Goal: Task Accomplishment & Management: Complete application form

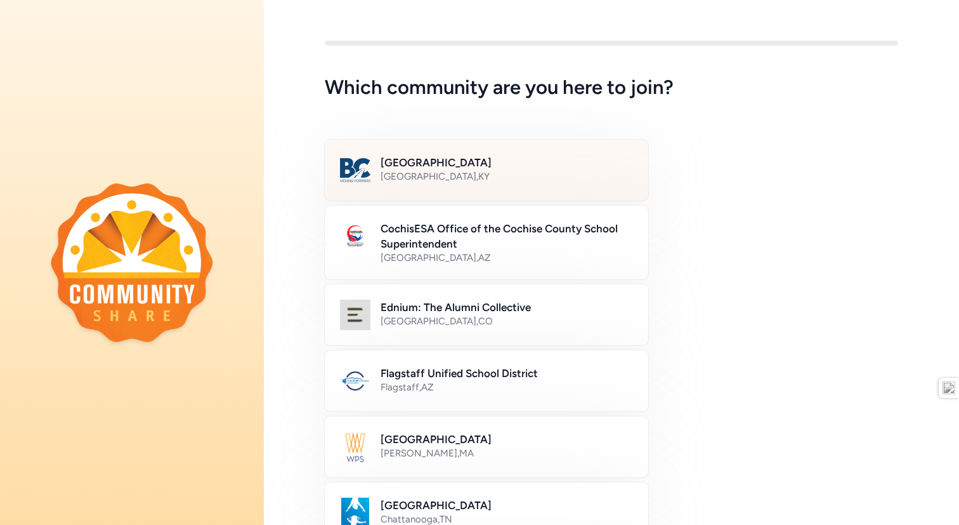
click at [572, 164] on h2 "Bullitt County Public Schools" at bounding box center [507, 162] width 252 height 15
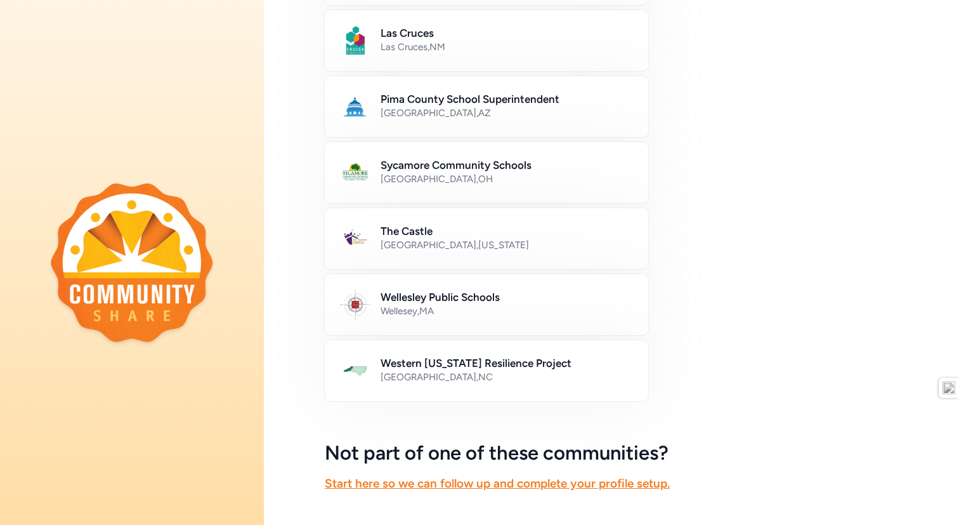
scroll to position [622, 0]
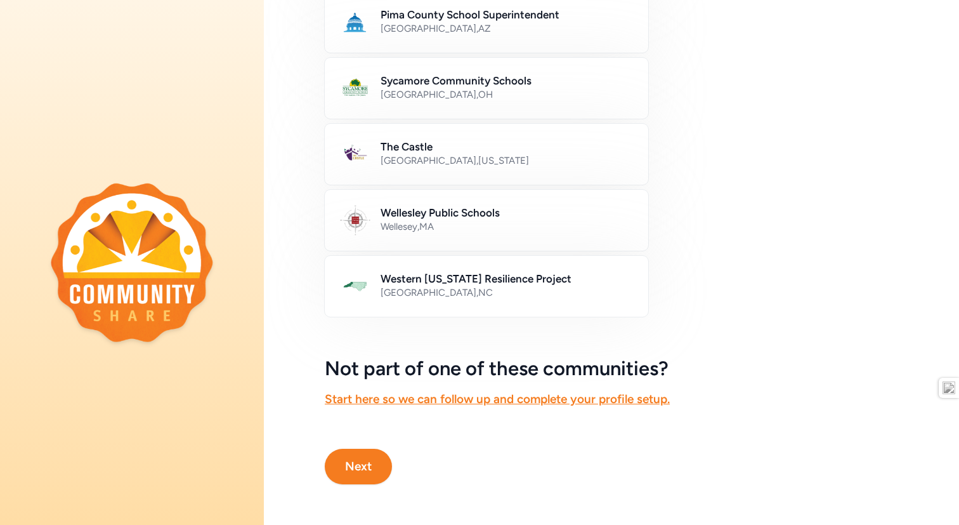
click at [349, 476] on button "Next" at bounding box center [358, 466] width 67 height 36
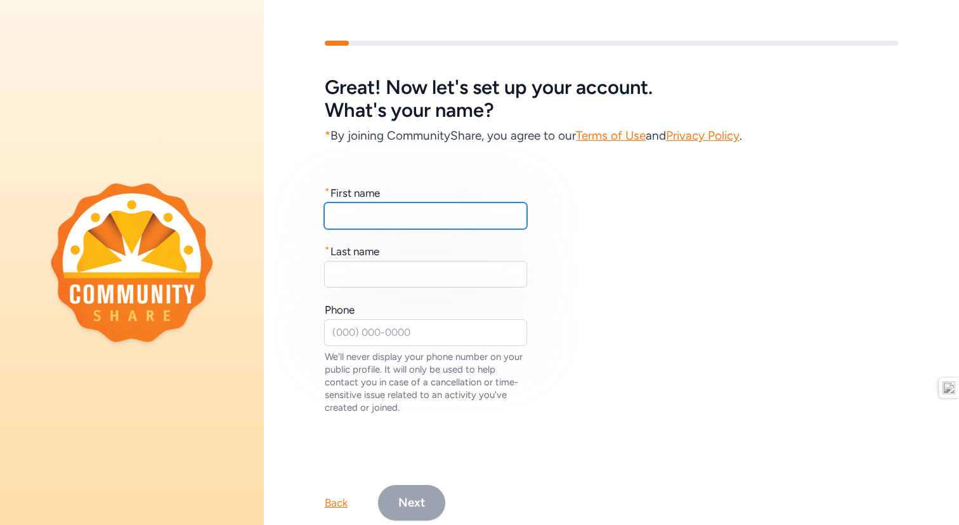
click at [421, 226] on input "text" at bounding box center [425, 215] width 203 height 27
type input "Brooke"
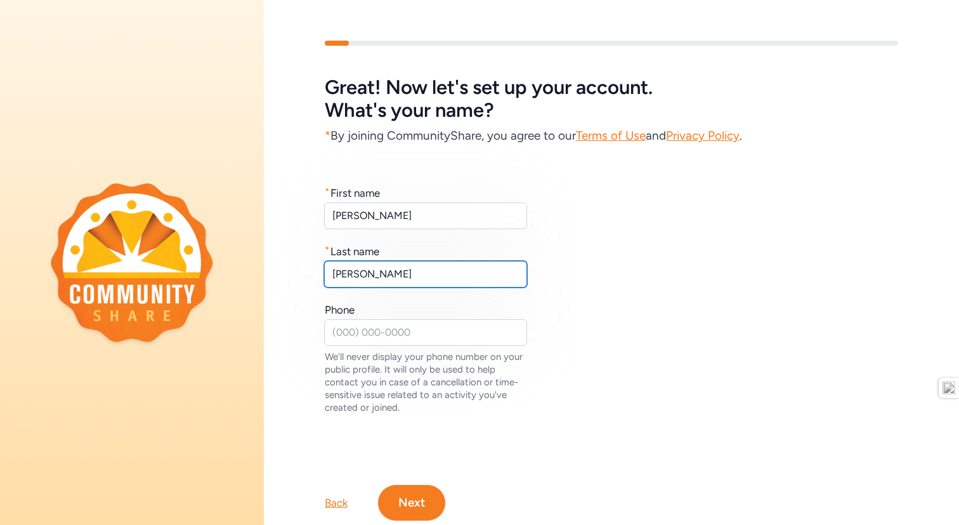
type input "Goff"
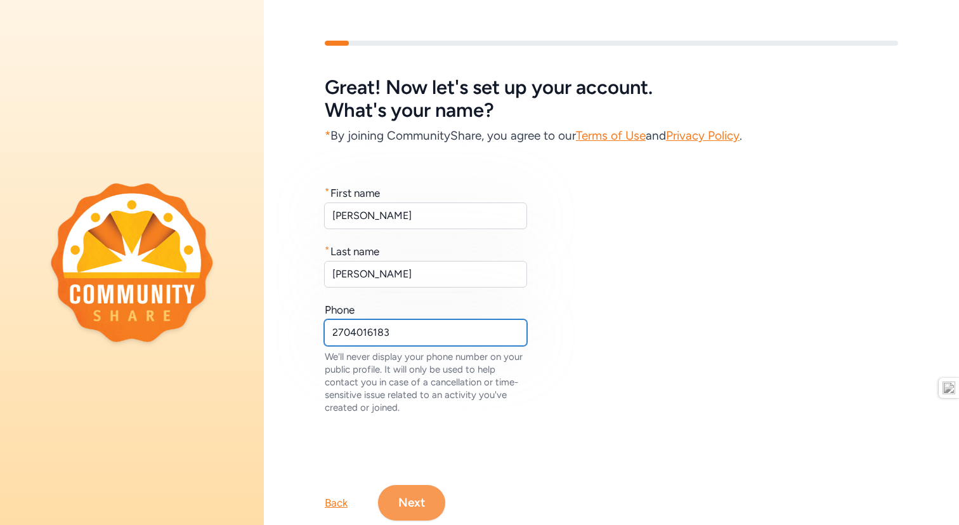
type input "2704016183"
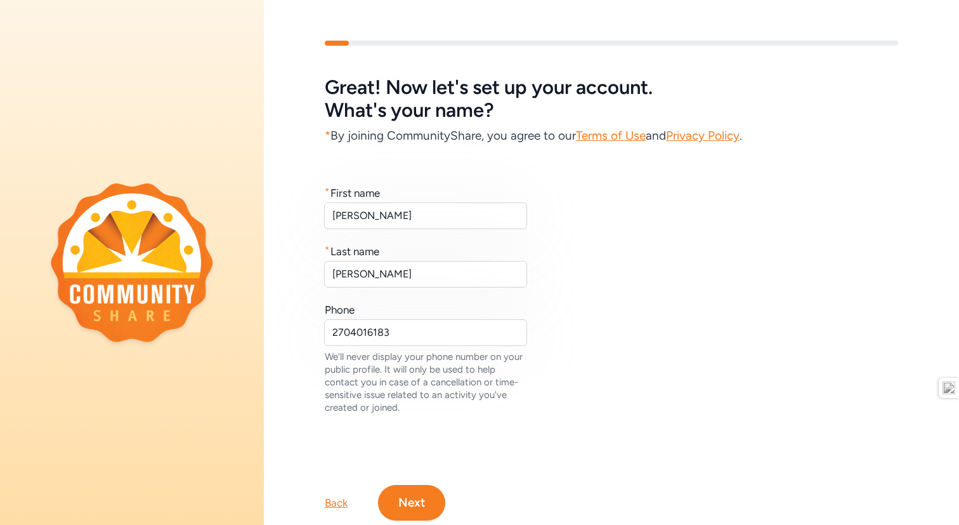
click at [429, 519] on button "Next" at bounding box center [411, 503] width 67 height 36
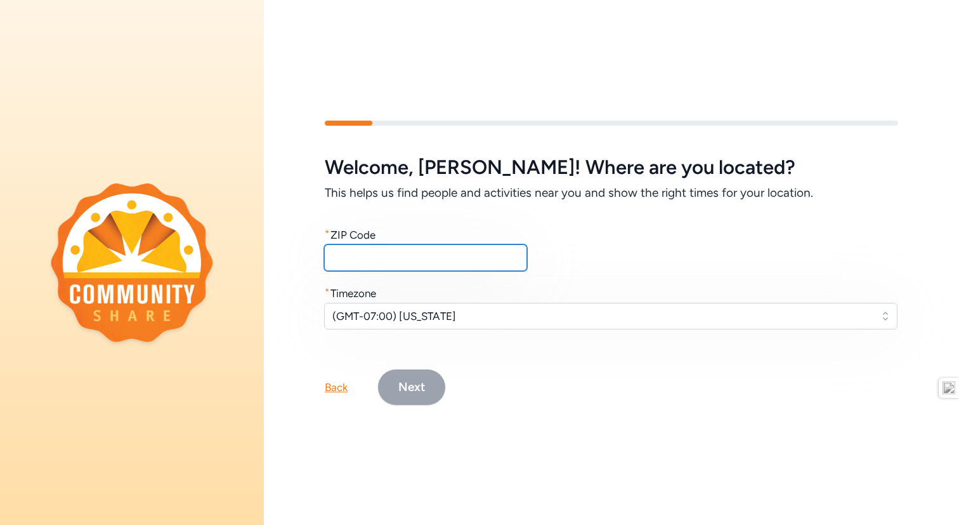
click at [435, 269] on input "text" at bounding box center [425, 257] width 203 height 27
type input "42701"
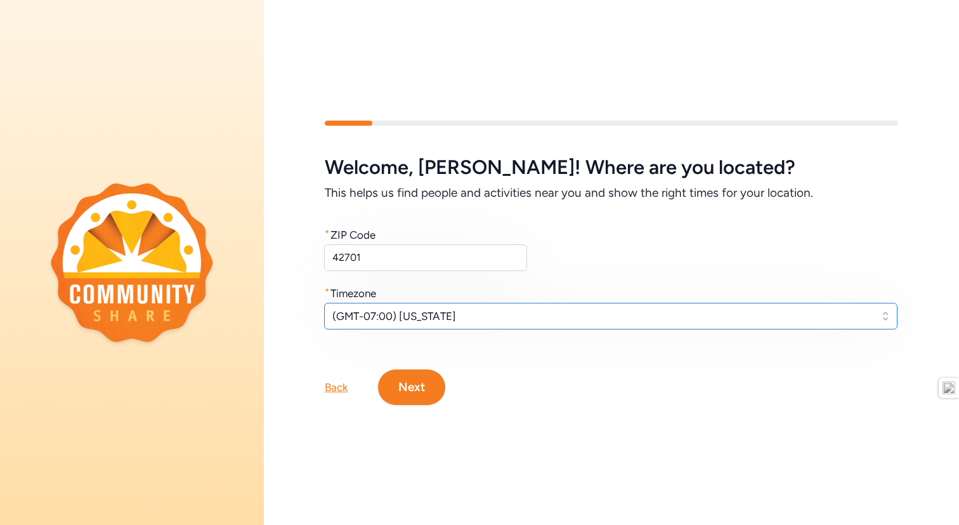
click at [467, 317] on span "(GMT-07:00) Arizona" at bounding box center [601, 315] width 539 height 15
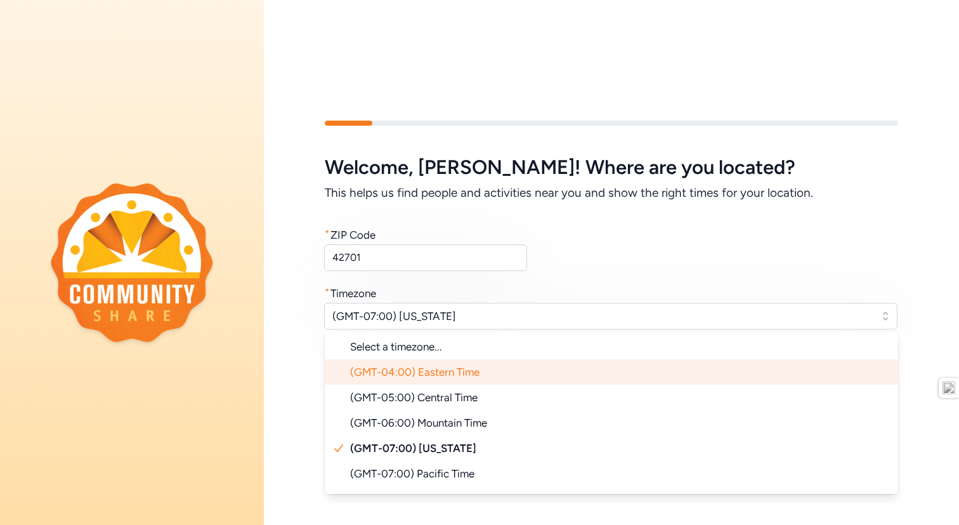
click at [468, 365] on span "(GMT-04:00) Eastern Time" at bounding box center [414, 371] width 129 height 13
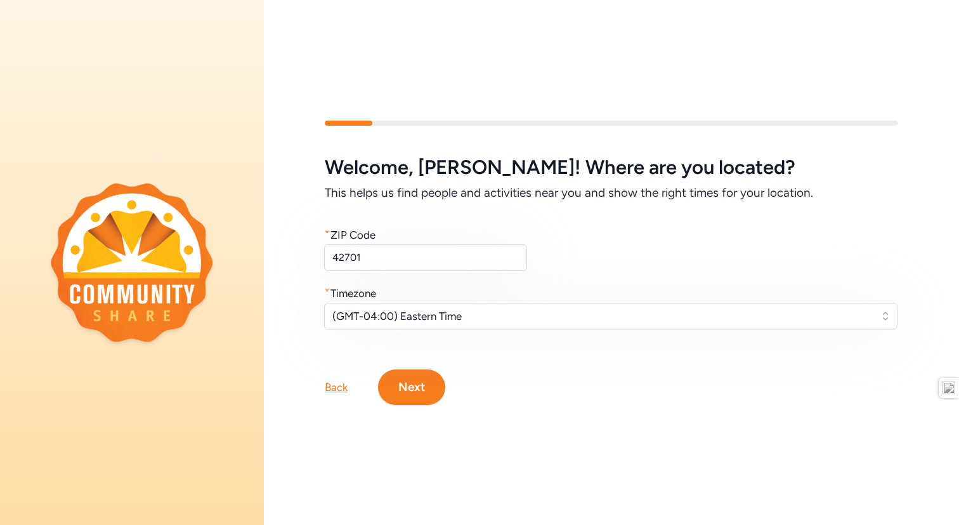
click at [426, 402] on button "Next" at bounding box center [411, 387] width 67 height 36
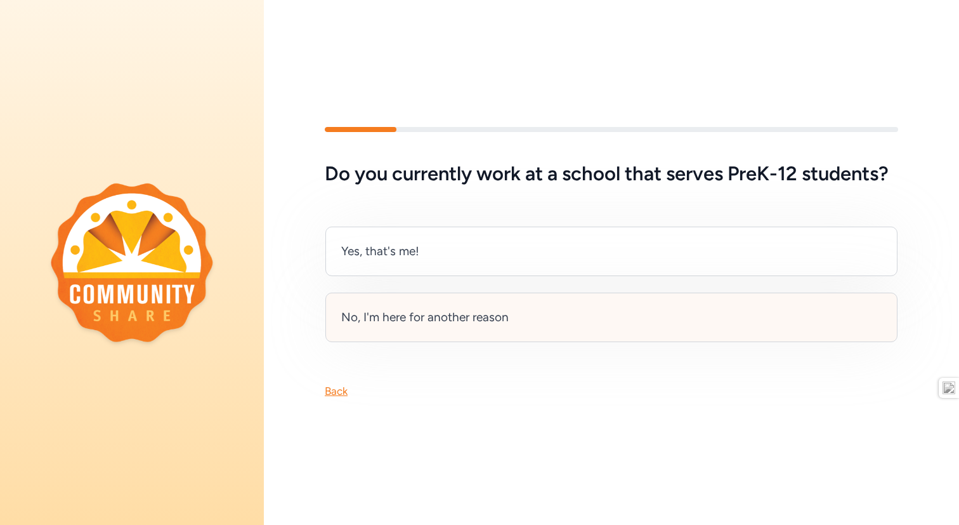
click at [428, 317] on div "No, I'm here for another reason" at bounding box center [424, 317] width 167 height 18
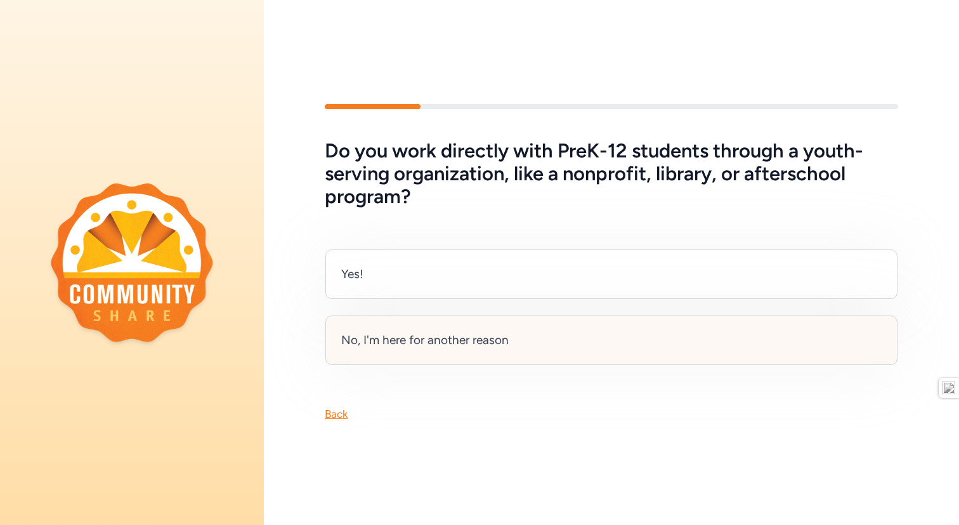
click at [470, 343] on div "No, I'm here for another reason" at bounding box center [424, 340] width 167 height 18
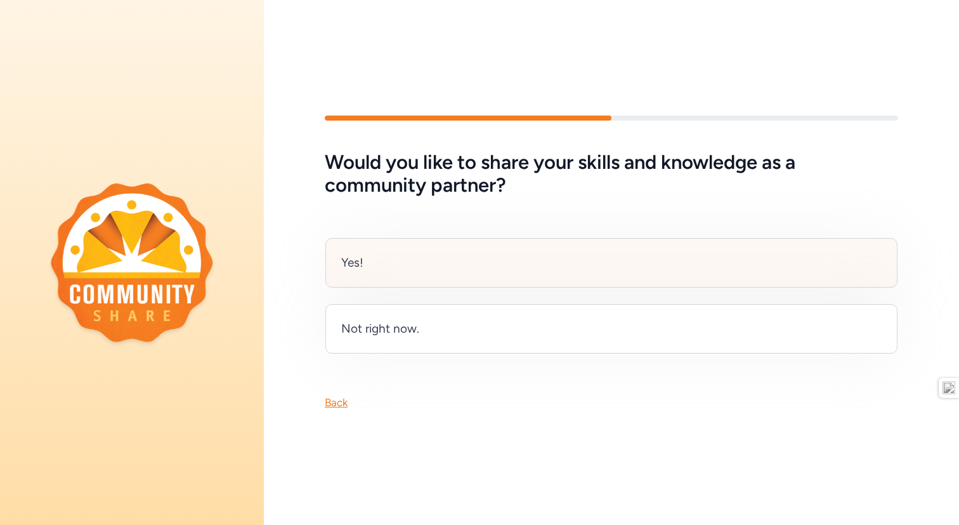
click at [485, 278] on div "Yes!" at bounding box center [611, 262] width 572 height 49
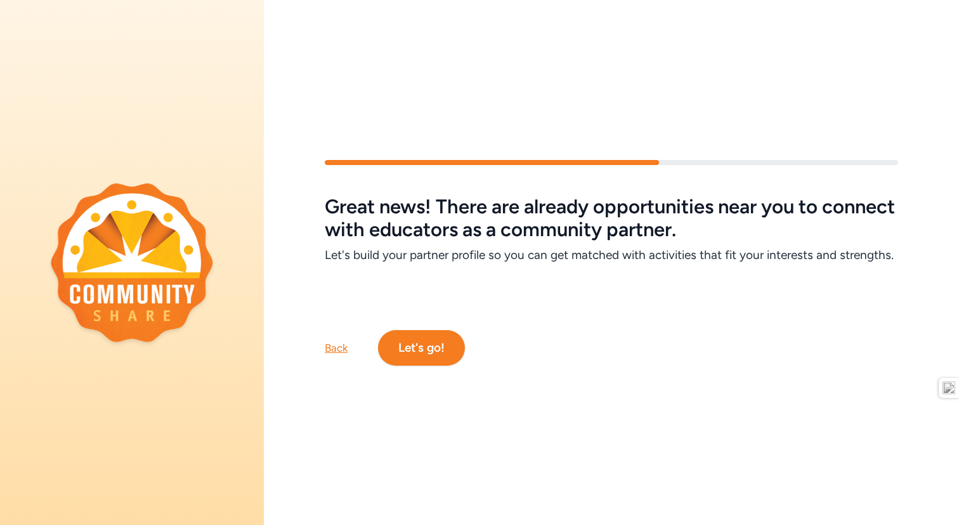
click at [417, 354] on button "Let's go!" at bounding box center [421, 348] width 87 height 36
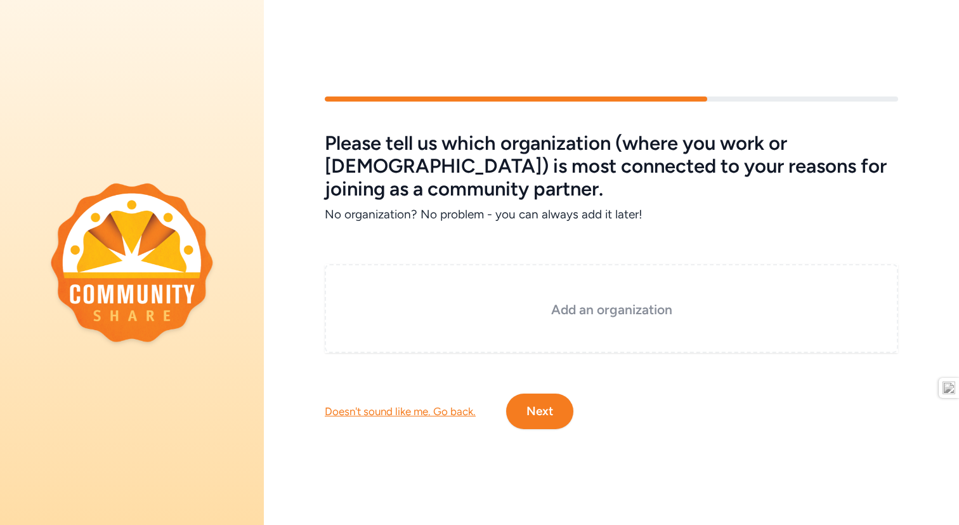
click at [474, 294] on div "Add an organization" at bounding box center [611, 308] width 573 height 89
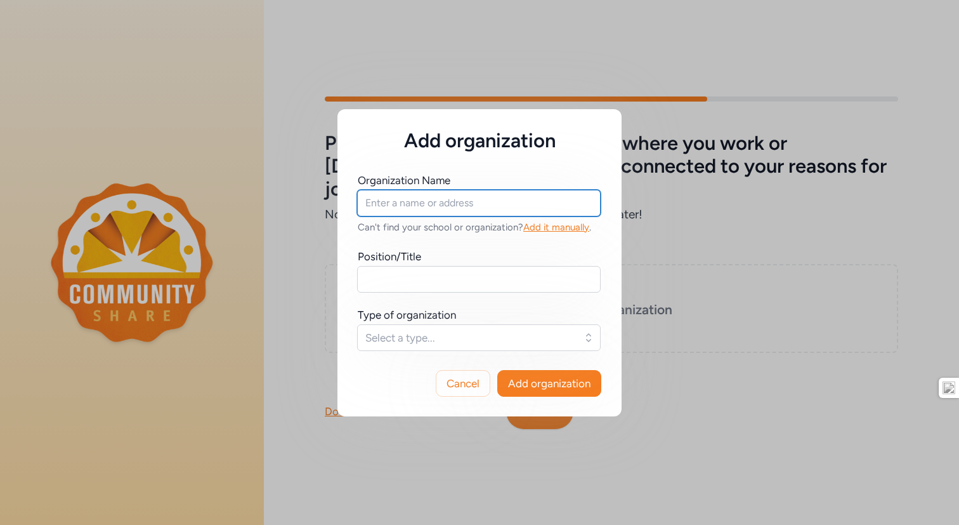
click at [513, 214] on input "text" at bounding box center [479, 203] width 244 height 27
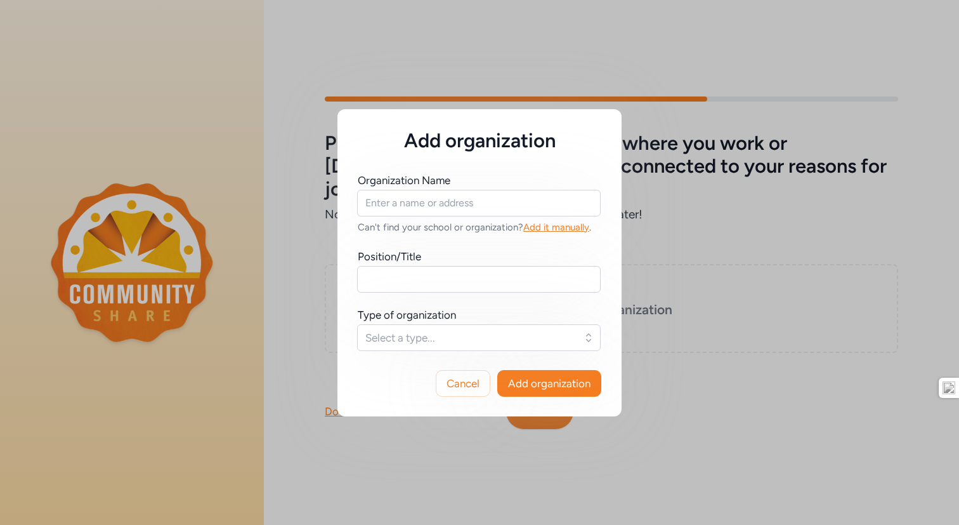
click at [621, 112] on div "Add organization" at bounding box center [479, 130] width 284 height 43
click at [632, 108] on div "Add organization Organization Name Can't find your school or organization? Add …" at bounding box center [479, 262] width 959 height 525
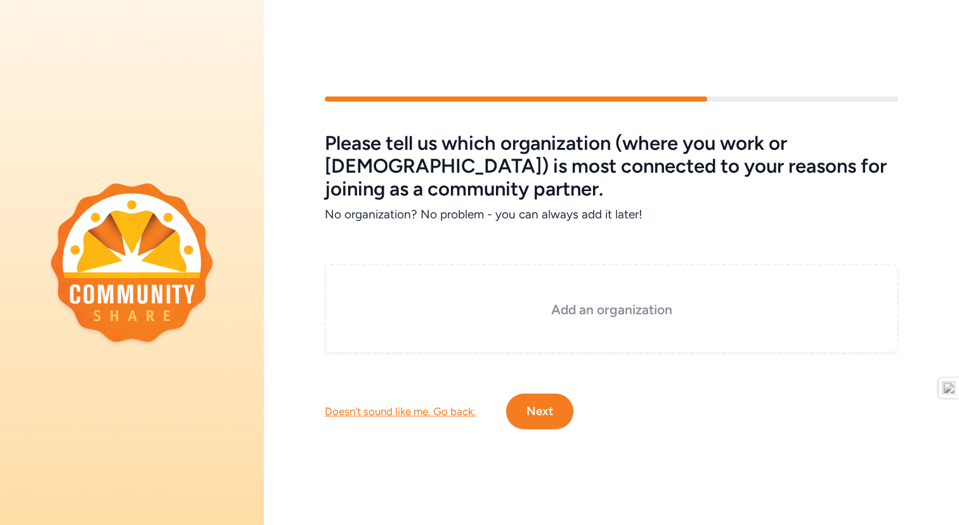
click at [676, 275] on div "Add an organization" at bounding box center [611, 308] width 573 height 89
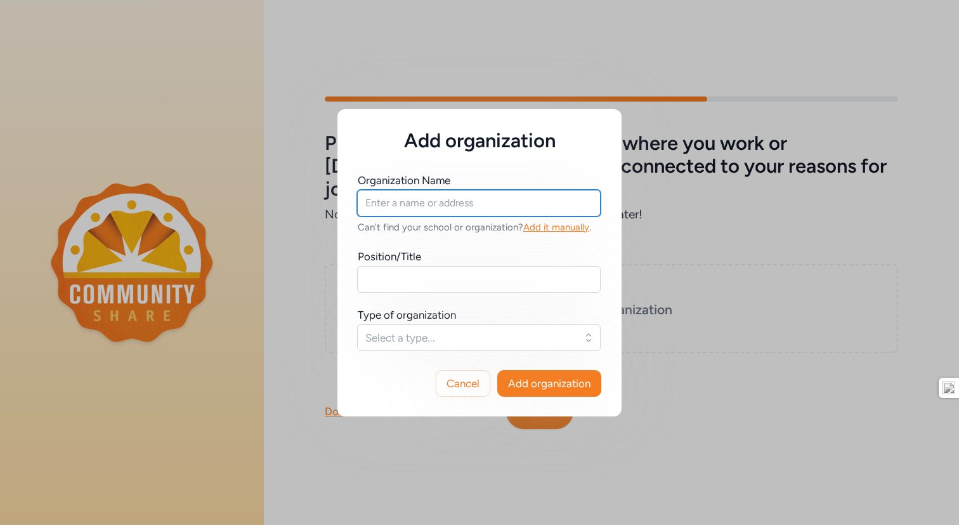
click at [542, 200] on input "text" at bounding box center [479, 203] width 244 height 27
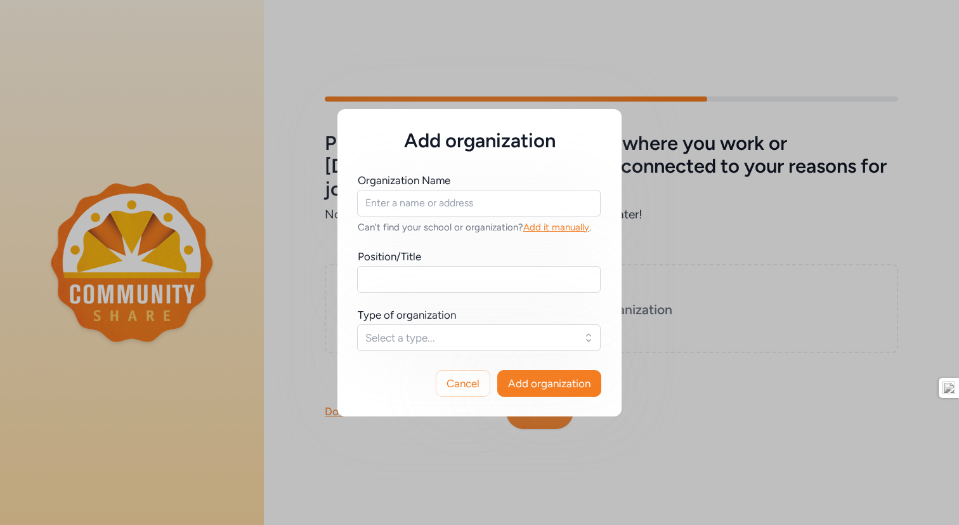
click at [614, 91] on div "Add organization Organization Name Can't find your school or organization? Add …" at bounding box center [479, 262] width 959 height 525
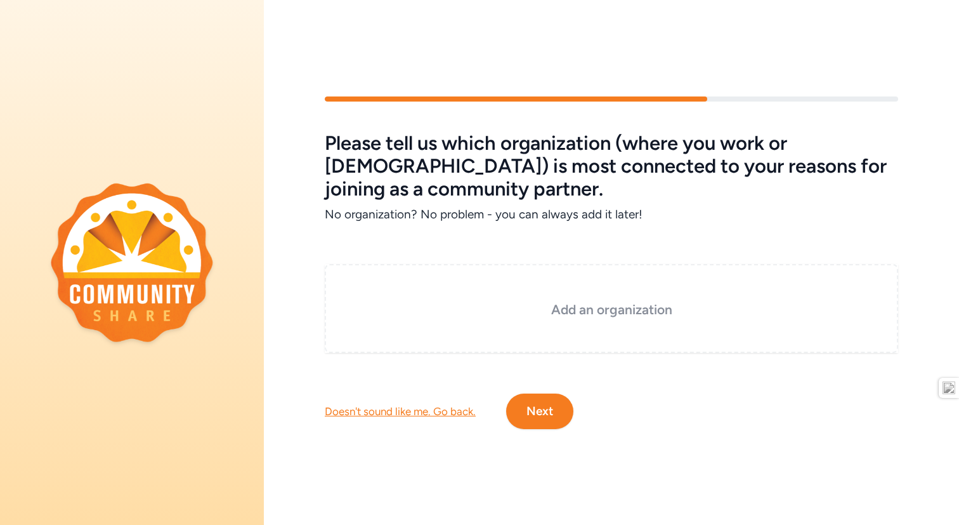
click at [577, 329] on div "Add an organization" at bounding box center [611, 308] width 573 height 89
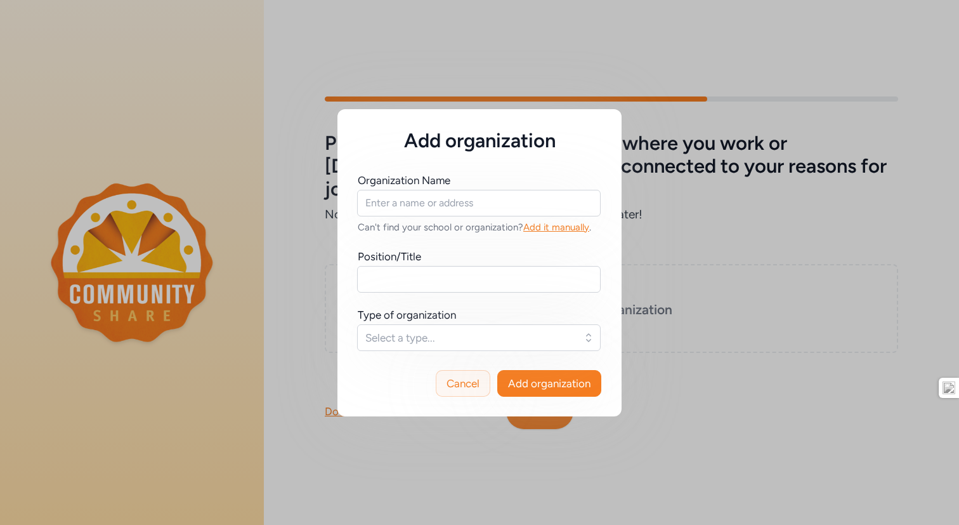
click at [469, 384] on span "Cancel" at bounding box center [463, 383] width 33 height 15
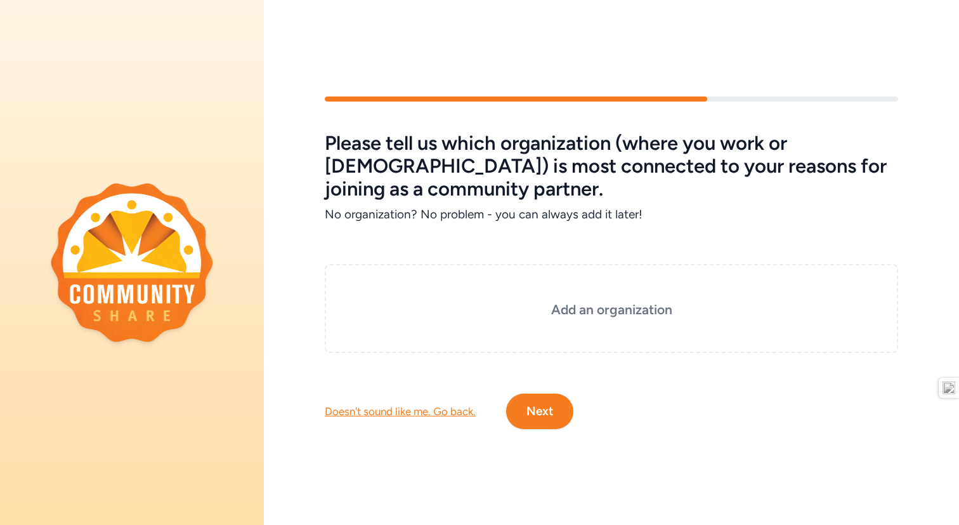
click at [796, 132] on h5 "Please tell us which organization (where you work or volunteer) is most connect…" at bounding box center [611, 166] width 573 height 69
